Goal: Information Seeking & Learning: Learn about a topic

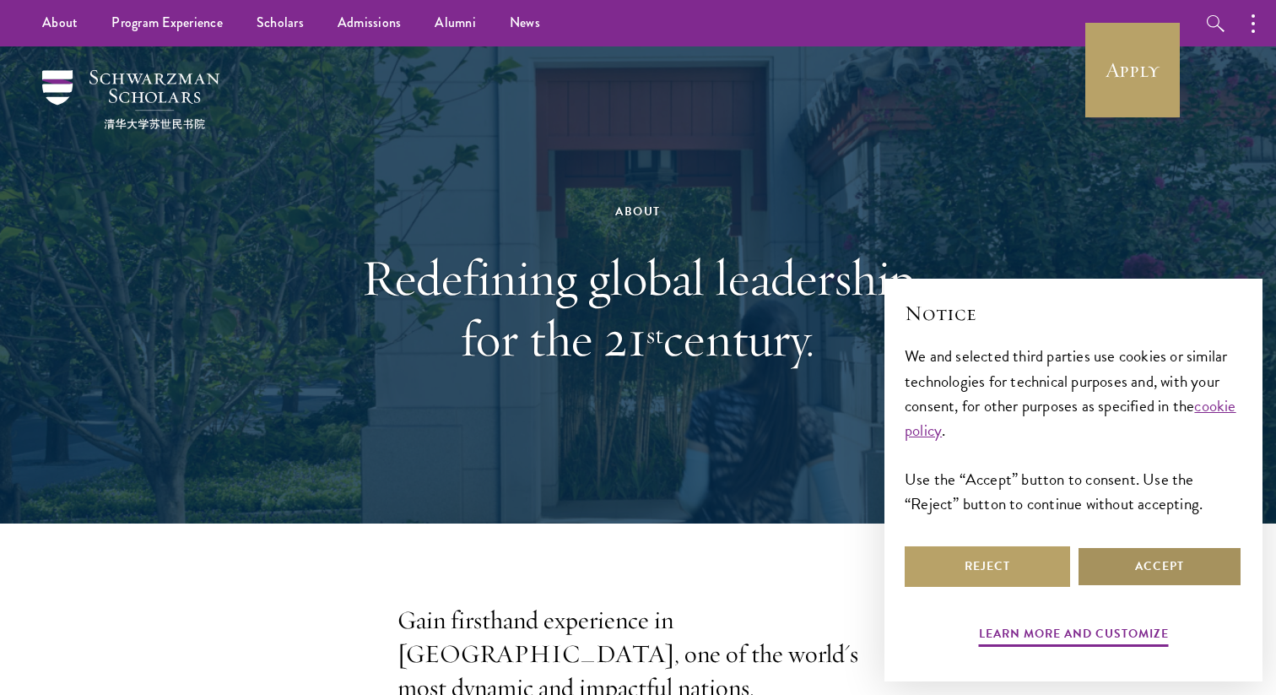
click at [1116, 561] on button "Accept" at bounding box center [1159, 566] width 165 height 41
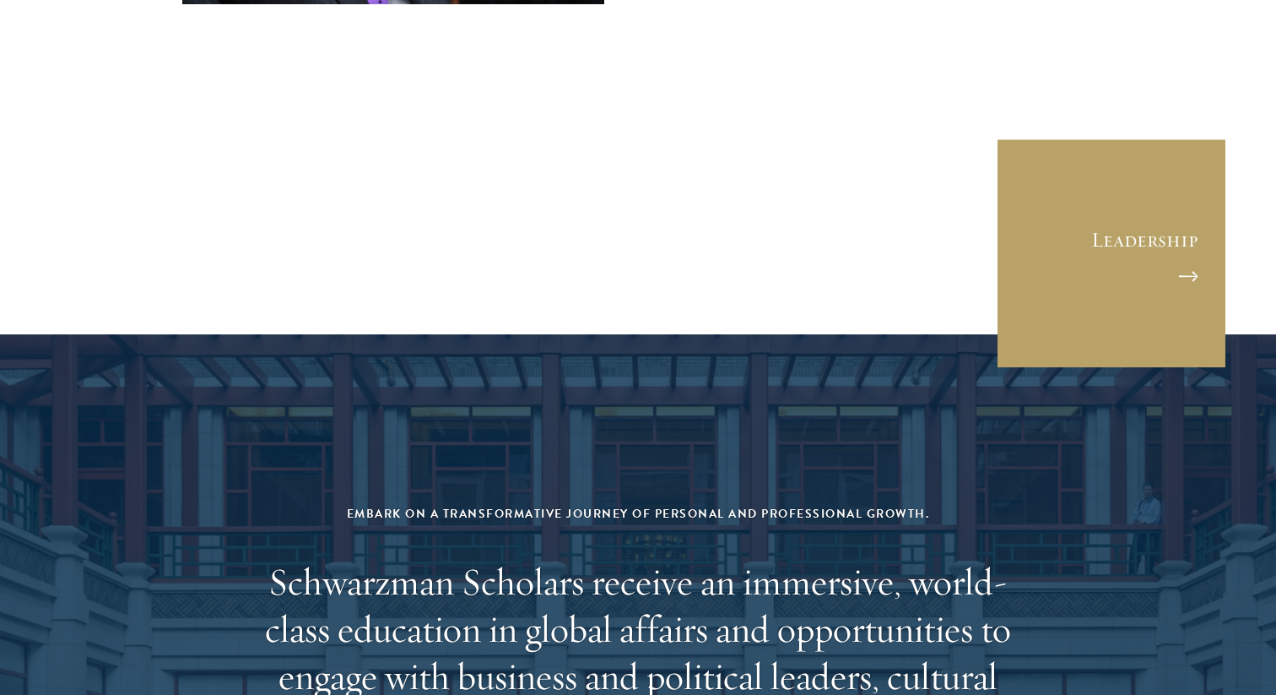
scroll to position [6934, 0]
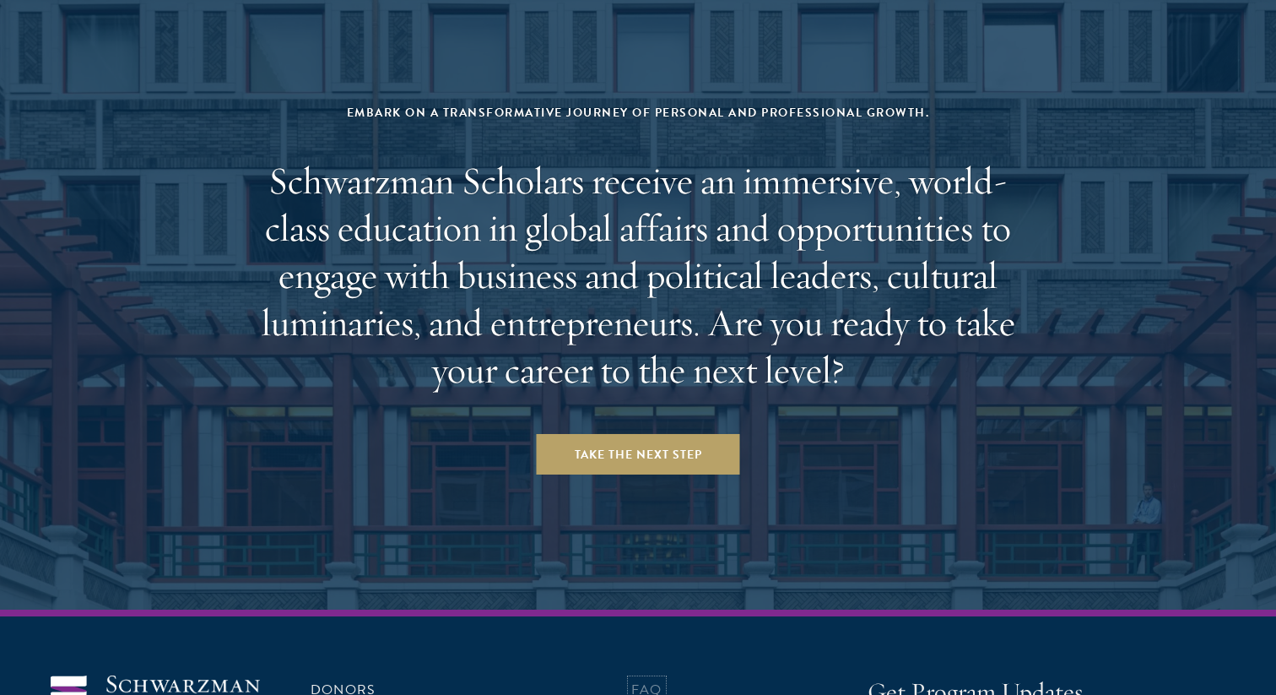
click at [649, 679] on link "FAQ" at bounding box center [646, 689] width 31 height 20
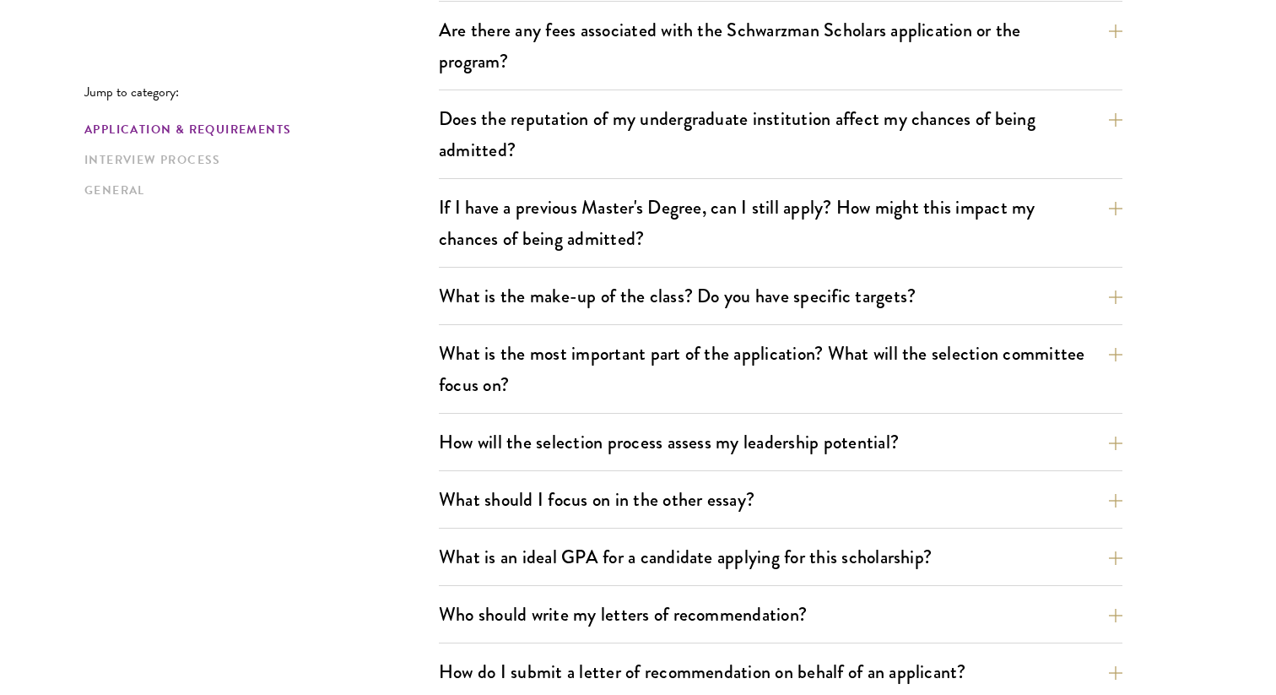
scroll to position [673, 0]
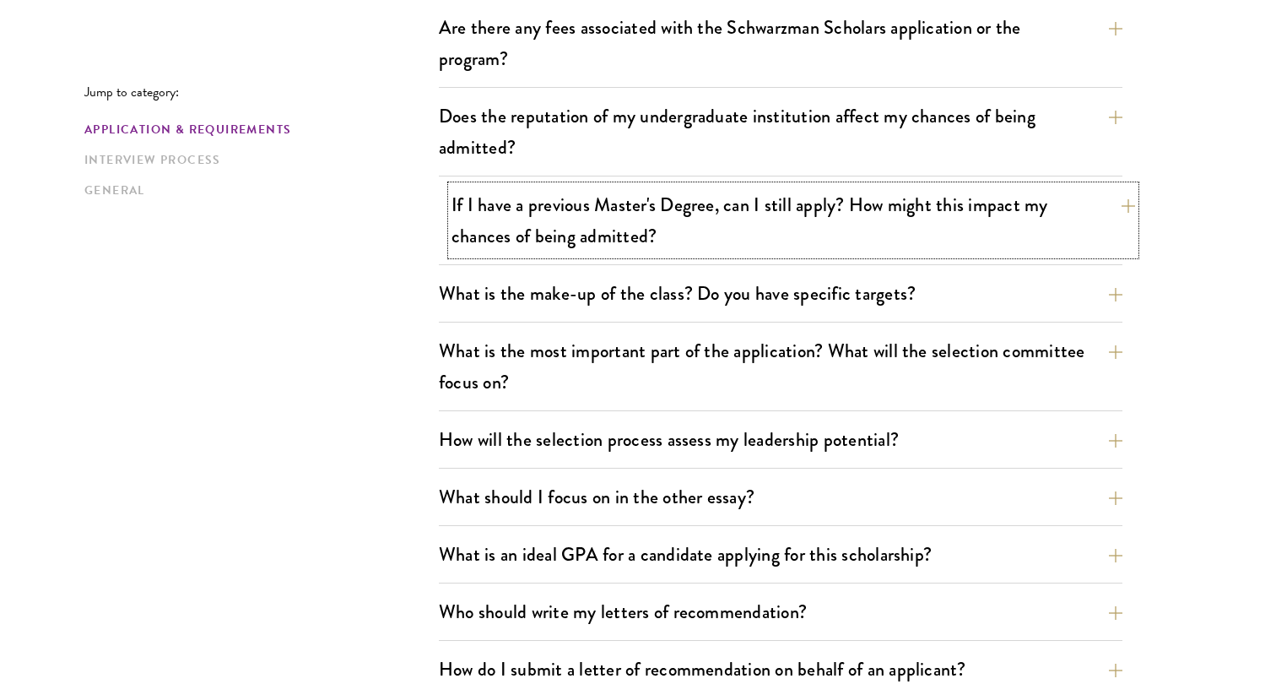
click at [1041, 197] on button "If I have a previous Master's Degree, can I still apply? How might this impact …" at bounding box center [793, 220] width 684 height 69
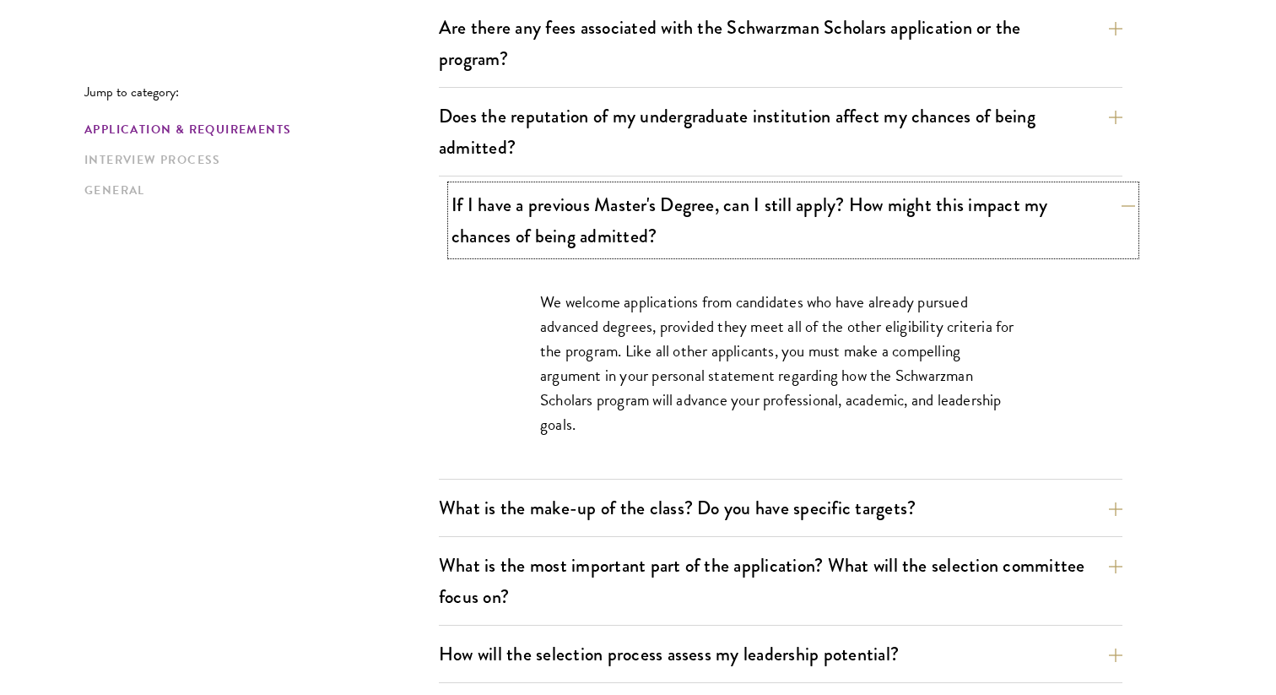
click at [1052, 214] on button "If I have a previous Master's Degree, can I still apply? How might this impact …" at bounding box center [793, 220] width 684 height 69
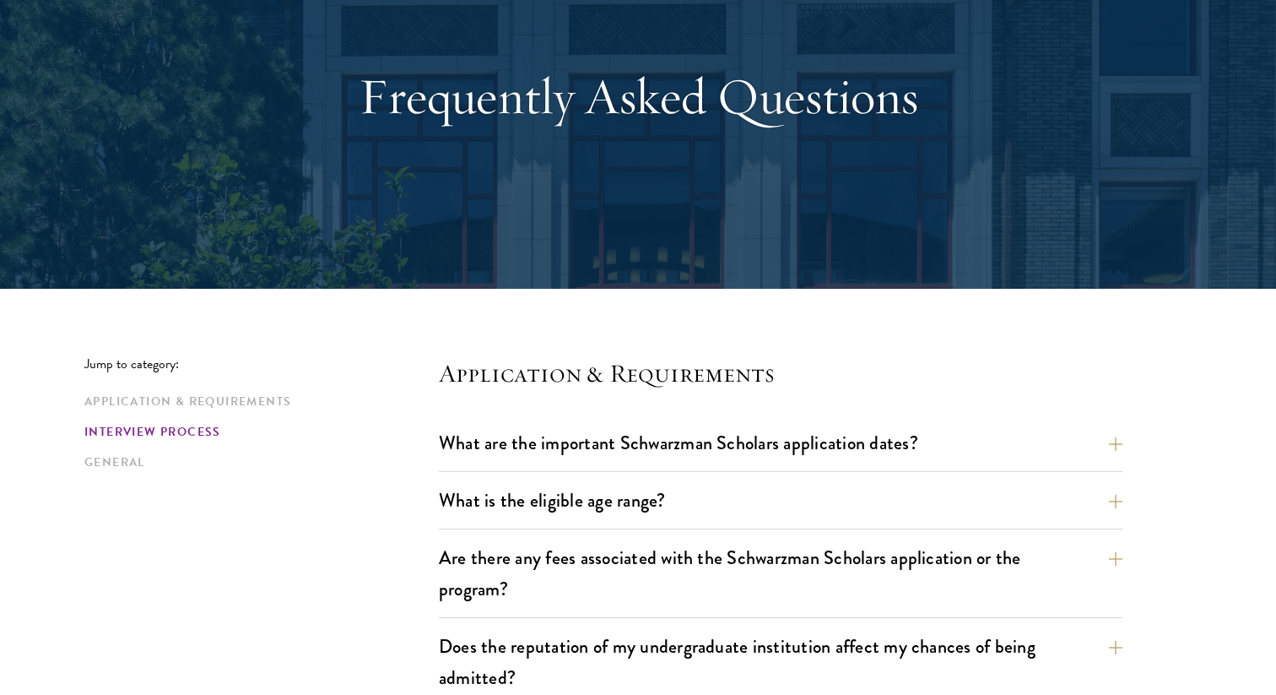
scroll to position [0, 0]
